Goal: Communication & Community: Answer question/provide support

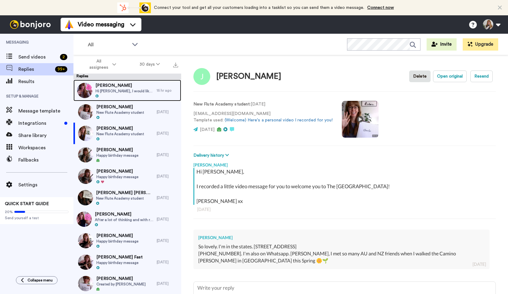
click at [125, 91] on span "Hi [PERSON_NAME], I would like to cancel my subscription to the academy thanks.…" at bounding box center [125, 90] width 58 height 5
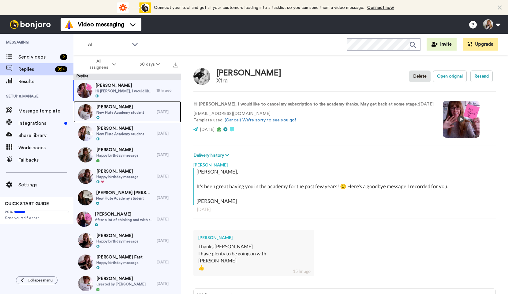
click at [132, 114] on span "New Flute Academy student" at bounding box center [120, 112] width 48 height 5
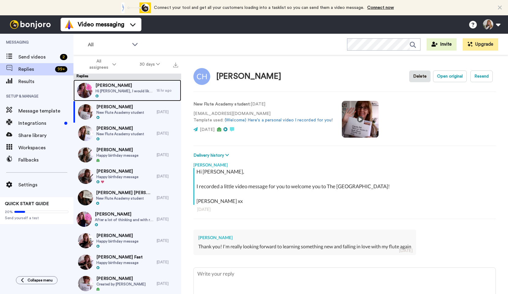
click at [136, 93] on span "Hi [PERSON_NAME], I would like to cancel my subscription to the academy thanks.…" at bounding box center [125, 90] width 58 height 5
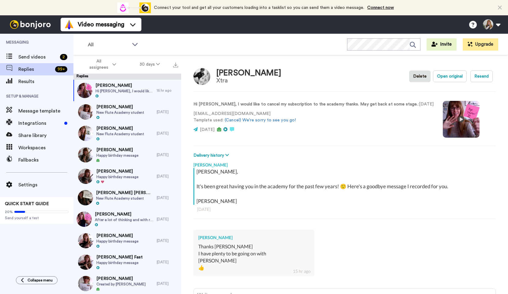
type textarea "x"
